Goal: Communication & Community: Answer question/provide support

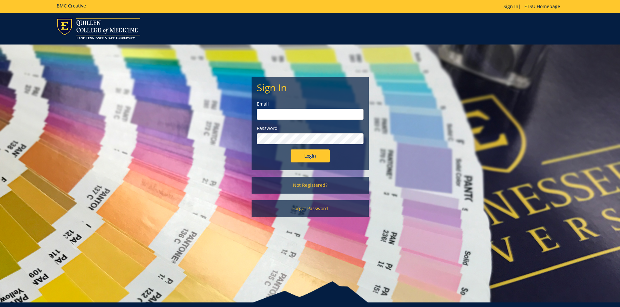
type input "[EMAIL_ADDRESS][DOMAIN_NAME]"
click at [301, 157] on input "Login" at bounding box center [309, 156] width 39 height 13
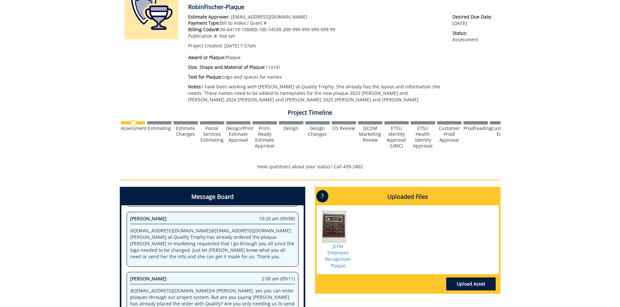
scroll to position [163, 0]
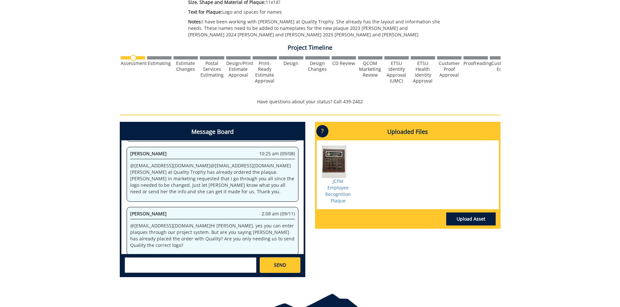
click at [167, 267] on textarea at bounding box center [191, 266] width 132 height 16
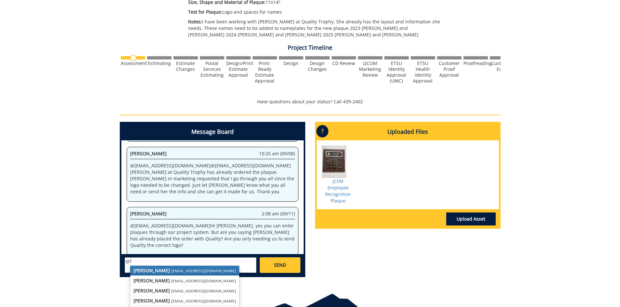
click at [171, 269] on small "[EMAIL_ADDRESS][DOMAIN_NAME]" at bounding box center [203, 270] width 65 height 5
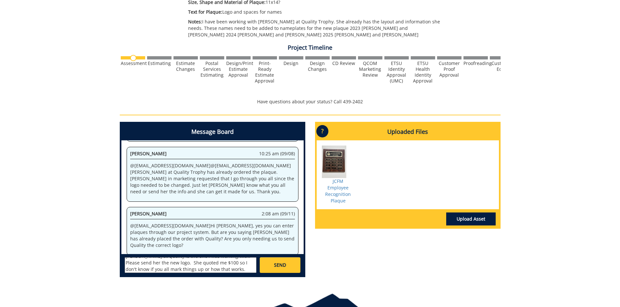
scroll to position [0, 0]
drag, startPoint x: 172, startPoint y: 261, endPoint x: 237, endPoint y: 262, distance: 65.7
click at [237, 262] on textarea "@[EMAIL_ADDRESS][DOMAIN_NAME] The order has not been placed. [PERSON_NAME] told…" at bounding box center [191, 266] width 132 height 16
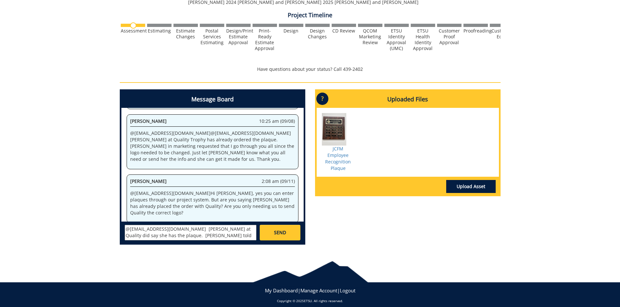
drag, startPoint x: 227, startPoint y: 229, endPoint x: 141, endPoint y: 234, distance: 86.3
click at [141, 234] on textarea "@[EMAIL_ADDRESS][DOMAIN_NAME] [PERSON_NAME] at Quality did say she has the plaq…" at bounding box center [191, 233] width 132 height 16
type textarea "@[EMAIL_ADDRESS][DOMAIN_NAME] [PERSON_NAME] at Quality did say she ordered the …"
click at [277, 235] on span "SEND" at bounding box center [280, 233] width 12 height 7
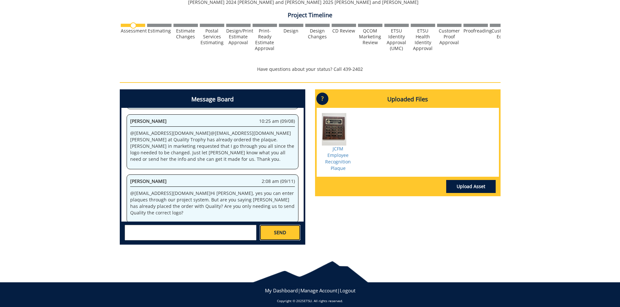
scroll to position [0, 0]
